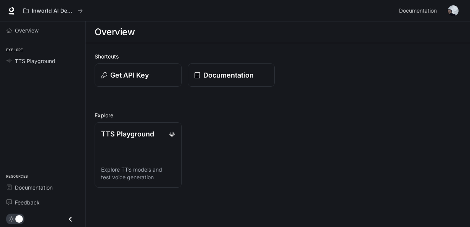
click at [457, 8] on img "button" at bounding box center [453, 10] width 11 height 11
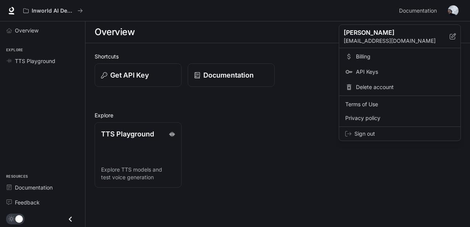
click at [379, 71] on span "API Keys" at bounding box center [405, 72] width 98 height 8
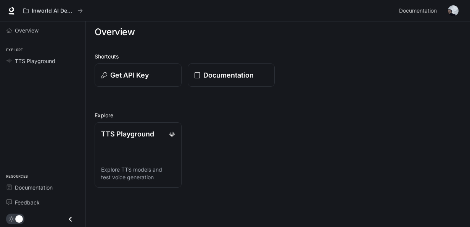
click at [71, 220] on icon "Close drawer" at bounding box center [70, 219] width 10 height 10
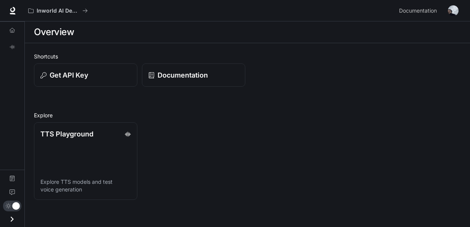
click at [13, 219] on icon "Open drawer" at bounding box center [12, 218] width 3 height 5
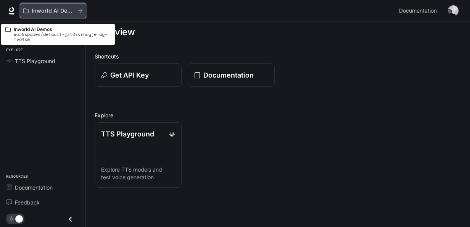
click at [79, 15] on button "Inworld AI Demos" at bounding box center [53, 10] width 66 height 15
